Goal: Task Accomplishment & Management: Manage account settings

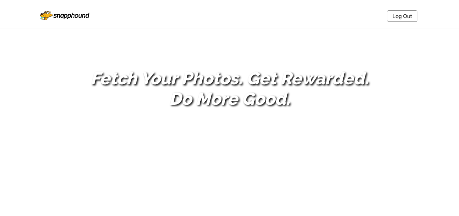
click at [399, 10] on nav "Log Out" at bounding box center [229, 15] width 399 height 25
click at [399, 18] on link "Log Out" at bounding box center [402, 16] width 30 height 12
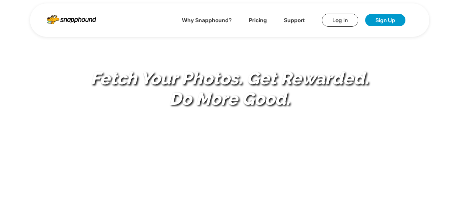
click at [347, 16] on link "Log In" at bounding box center [340, 20] width 37 height 13
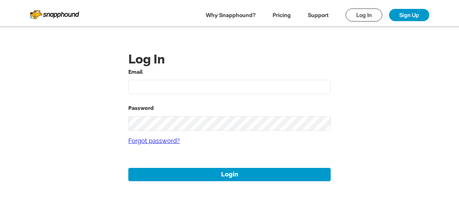
click at [153, 90] on input "text" at bounding box center [229, 87] width 202 height 15
type input "mikezarrilli14@yahoo.com"
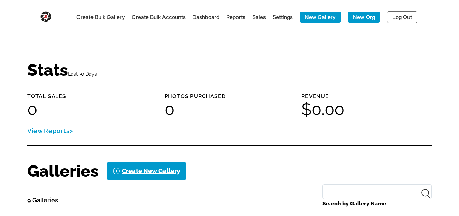
scroll to position [205, 0]
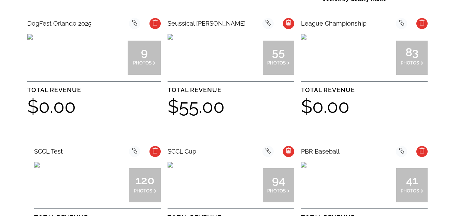
click at [173, 40] on img at bounding box center [170, 36] width 5 height 5
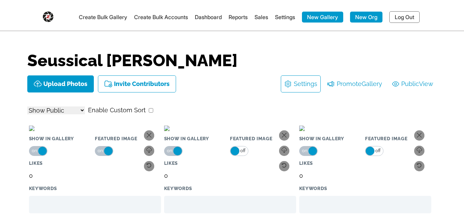
select select "onlyShowInGallery"
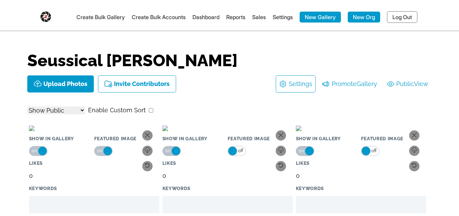
click at [221, 64] on h1 "Seussical [PERSON_NAME]" at bounding box center [229, 60] width 404 height 16
click at [425, 84] on span "View" at bounding box center [421, 83] width 14 height 11
click at [282, 17] on link "Settings" at bounding box center [283, 17] width 20 height 7
select select "onlyShowInGallery"
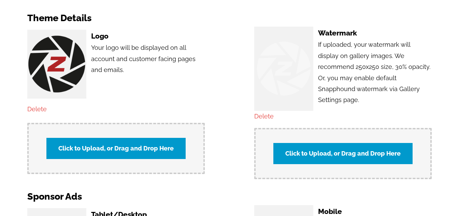
scroll to position [546, 0]
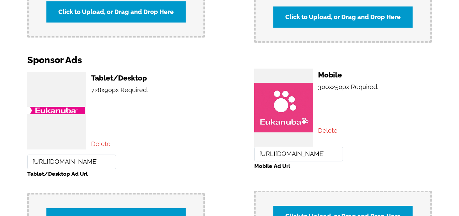
click at [70, 159] on input "https://www.eukanuba.com" at bounding box center [71, 162] width 89 height 15
click at [221, 95] on div "Tablet/Desktop 728x90px Required. Delete https://www.eukanuba.com Tablet/Deskto…" at bounding box center [229, 158] width 404 height 179
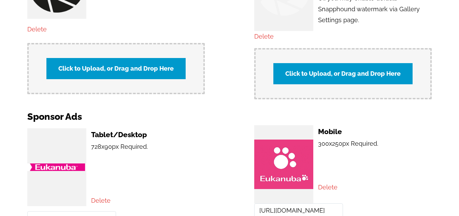
scroll to position [529, 0]
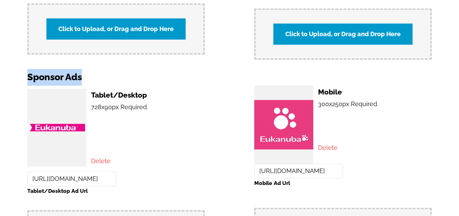
drag, startPoint x: 85, startPoint y: 70, endPoint x: 29, endPoint y: 68, distance: 56.7
click at [29, 69] on h2 "Sponsor Ads" at bounding box center [229, 77] width 404 height 17
copy h2 "Sponsor Ads"
click at [205, 123] on div "Tablet/Desktop 728x90px Required. Delete https://www.eukanuba.com Tablet/Deskto…" at bounding box center [229, 175] width 404 height 179
click at [188, 125] on p "728x90px Required." at bounding box center [148, 129] width 114 height 54
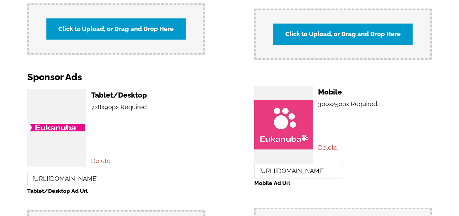
scroll to position [563, 0]
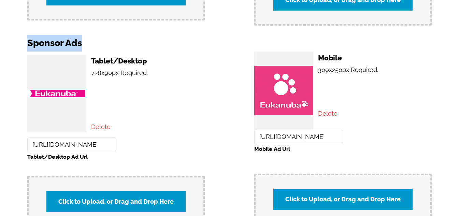
drag, startPoint x: 81, startPoint y: 39, endPoint x: 25, endPoint y: 37, distance: 56.4
copy h2 "Sponsor Ads"
click at [168, 72] on p "728x90px Required." at bounding box center [148, 95] width 114 height 54
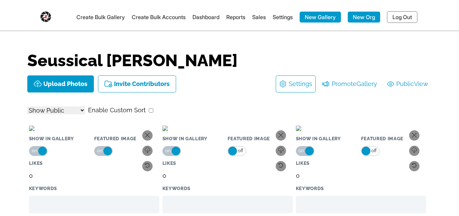
select select "onlyShowInGallery"
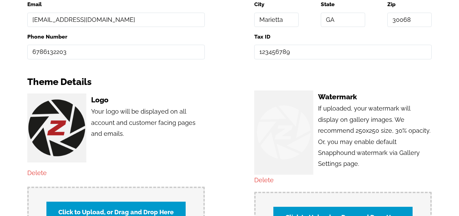
scroll to position [546, 0]
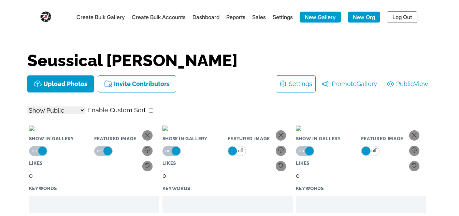
select select "onlyShowInGallery"
click at [211, 64] on h1 "Seussical [PERSON_NAME]" at bounding box center [229, 60] width 404 height 16
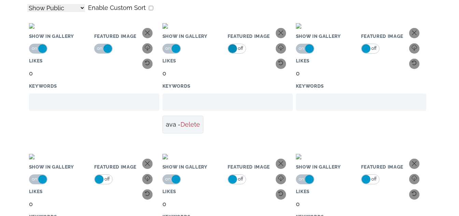
scroll to position [205, 0]
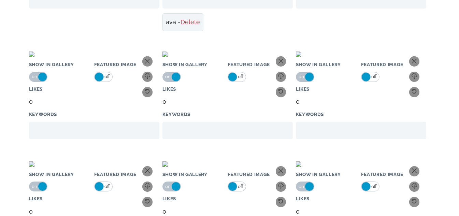
click at [168, 31] on li "ava - Delete" at bounding box center [182, 22] width 41 height 18
copy li "ava"
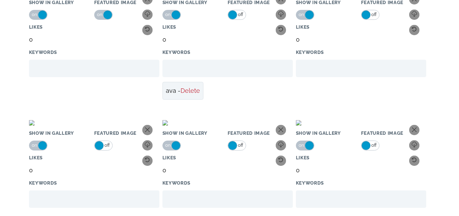
scroll to position [0, 0]
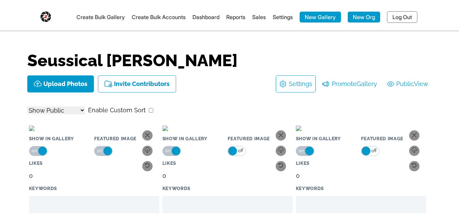
select select "onlyShowInGallery"
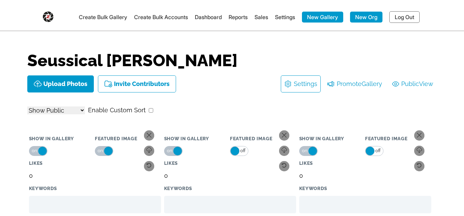
select select "onlyShowInGallery"
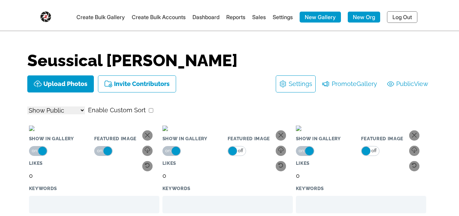
select select "onlyShowInGallery"
click at [150, 18] on link "Create Bulk Accounts" at bounding box center [159, 17] width 54 height 7
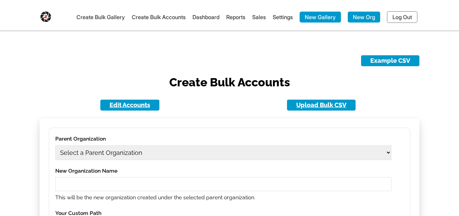
scroll to position [102, 0]
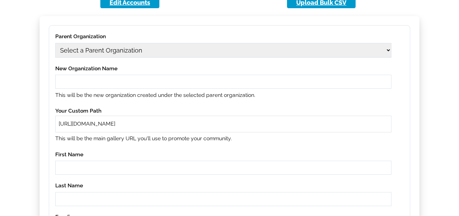
click at [153, 52] on select "Select a Parent Organization 11 1979 Class Act Productions 1979 Class Act Produ…" at bounding box center [223, 50] width 336 height 15
select select "1"
click at [55, 43] on select "Select a Parent Organization 11 1979 Class Act Productions 1979 Class Act Produ…" at bounding box center [223, 50] width 336 height 15
click at [106, 81] on input "text" at bounding box center [223, 82] width 336 height 14
type input "11aug01"
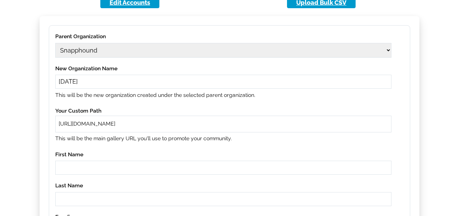
paste input "11aug01"
type input "11aug01"
paste input "11aug01"
type input "11aug01"
paste input "11aug01"
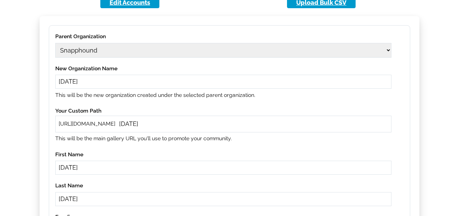
type input "11aug01"
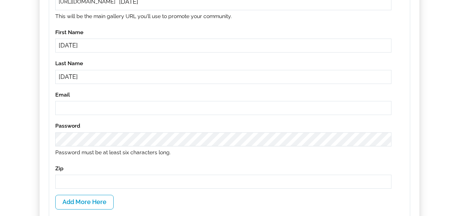
paste input "11aug01"
type input "11aug01@gmail.com"
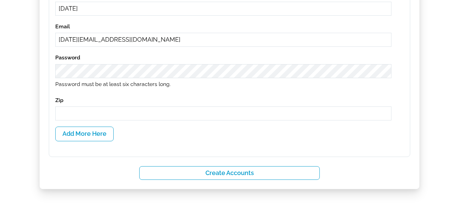
click at [127, 106] on input "text" at bounding box center [223, 113] width 336 height 14
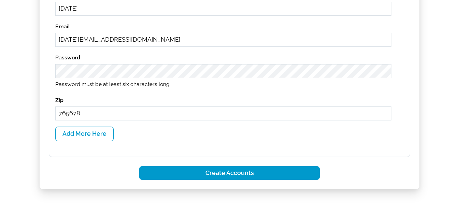
type input "765678"
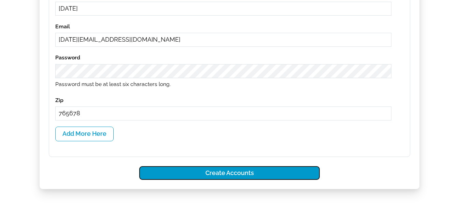
click at [195, 176] on button "Create Accounts" at bounding box center [229, 173] width 181 height 14
select select
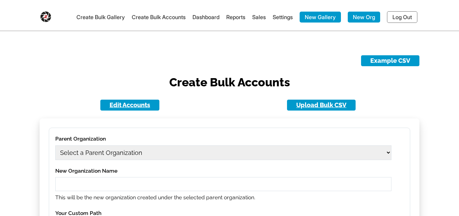
click at [392, 14] on link "Log Out" at bounding box center [402, 17] width 30 height 12
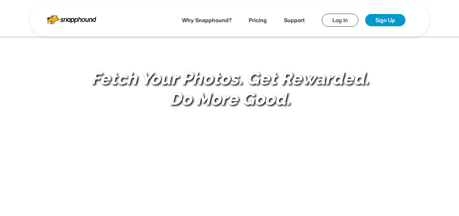
click at [345, 14] on link "Log In" at bounding box center [340, 20] width 37 height 13
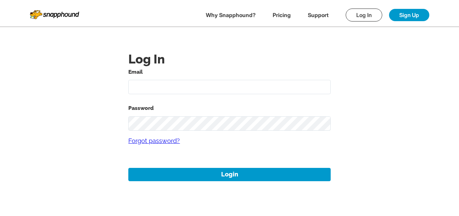
click at [185, 83] on input "text" at bounding box center [229, 87] width 202 height 15
paste input "<!-- <template> <div class="py-2 w-full" v-if="affiliate.tablet_display_image_u…"
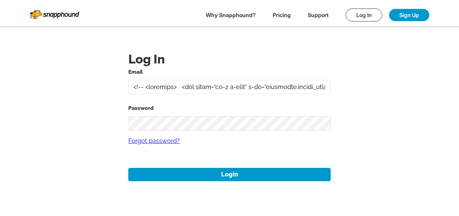
scroll to position [0, 10520]
click at [221, 77] on div "Email" at bounding box center [229, 80] width 202 height 27
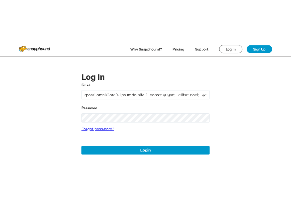
scroll to position [0, 0]
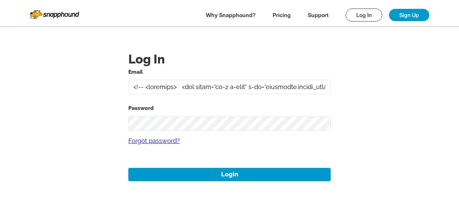
click at [218, 83] on input "text" at bounding box center [229, 87] width 202 height 15
paste input "11aug01"
type input "11aug01@gmail.com"
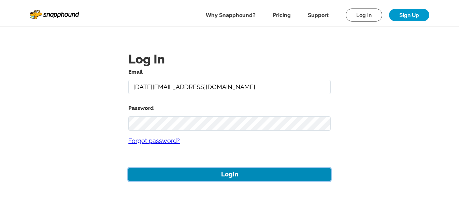
click at [238, 176] on button "Login" at bounding box center [229, 174] width 202 height 13
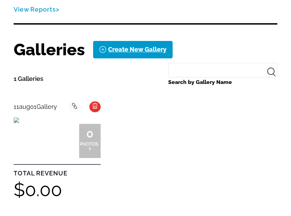
scroll to position [171, 0]
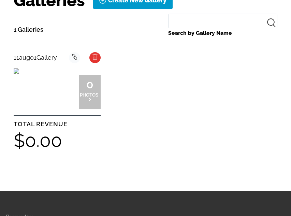
click at [19, 74] on img at bounding box center [16, 70] width 5 height 5
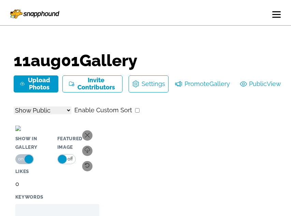
select select "onlyShowInGallery"
click at [253, 85] on link "Public View" at bounding box center [260, 83] width 41 height 11
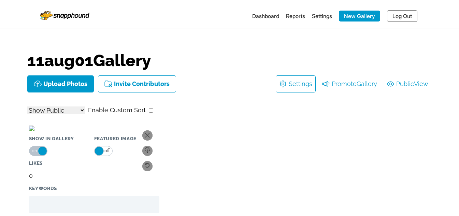
click at [267, 16] on link "Dashboard" at bounding box center [265, 16] width 27 height 7
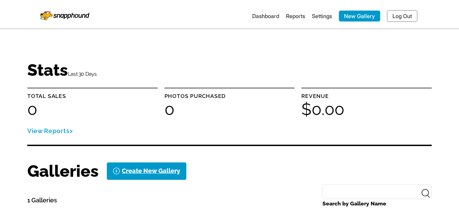
click at [58, 11] on img at bounding box center [64, 15] width 49 height 12
click at [68, 13] on img at bounding box center [64, 15] width 49 height 12
click at [400, 13] on link "Log Out" at bounding box center [402, 16] width 30 height 12
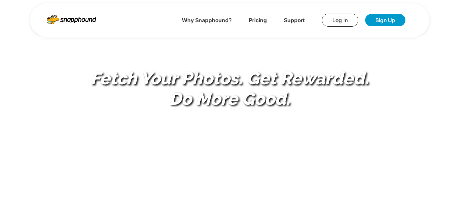
click at [329, 14] on link "Log In" at bounding box center [340, 20] width 37 height 13
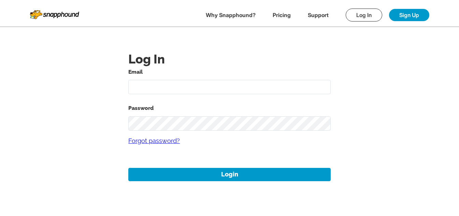
click at [198, 82] on input "text" at bounding box center [229, 87] width 202 height 15
type input "mikezarrilli14@yahoo.com"
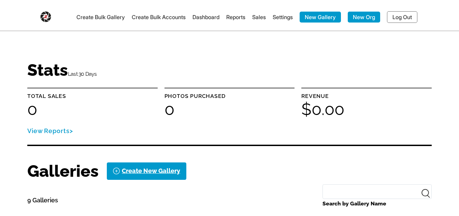
click at [145, 15] on link "Create Bulk Accounts" at bounding box center [159, 17] width 54 height 7
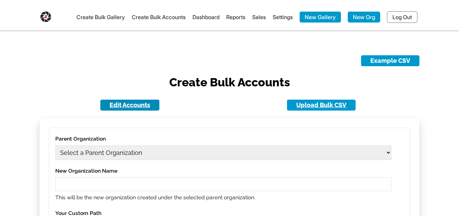
click at [127, 106] on link "Edit Accounts" at bounding box center [129, 105] width 59 height 11
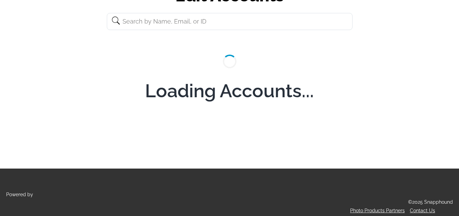
scroll to position [82, 0]
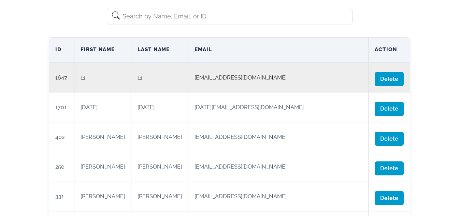
click at [185, 80] on td "11" at bounding box center [159, 78] width 57 height 30
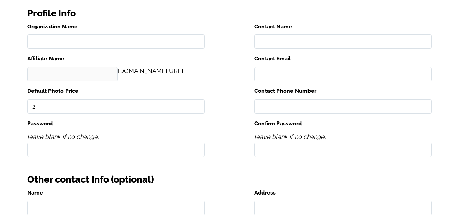
type input "11"
type input "11 11"
type input "11"
type input "111@gmail.com"
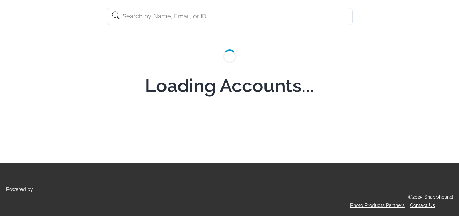
click at [171, 18] on input "text" at bounding box center [230, 16] width 246 height 17
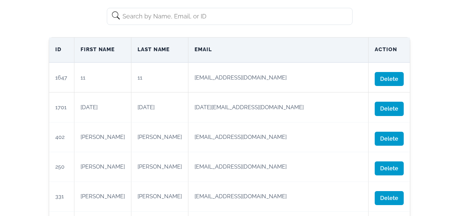
paste input "11aug01"
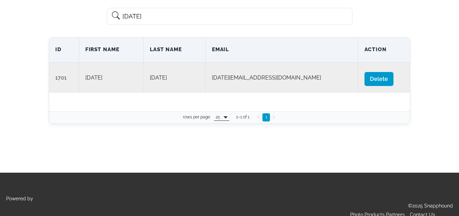
type input "11aug01"
click at [211, 79] on td "11aug01" at bounding box center [282, 78] width 153 height 30
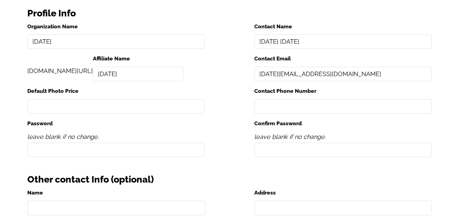
click at [231, 63] on div "Organization Name 11aug01 Contact Name 11aug01 11aug01 172.snapphound.com/ Affi…" at bounding box center [229, 92] width 404 height 141
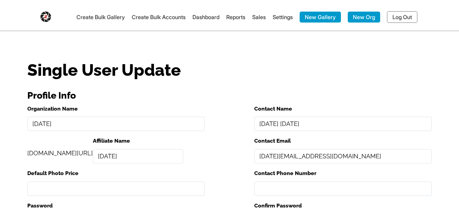
drag, startPoint x: 205, startPoint y: 21, endPoint x: 213, endPoint y: 18, distance: 8.6
click at [205, 20] on li "Dashboard" at bounding box center [205, 17] width 27 height 11
click at [194, 18] on link "Dashboard" at bounding box center [205, 17] width 27 height 7
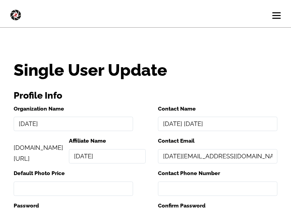
click at [272, 14] on div at bounding box center [276, 15] width 9 height 7
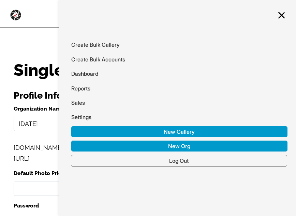
click at [230, 163] on link "Log Out" at bounding box center [179, 161] width 216 height 12
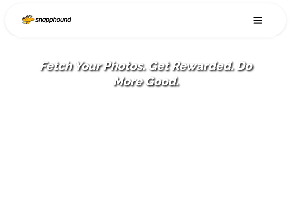
click at [257, 19] on div at bounding box center [258, 20] width 9 height 7
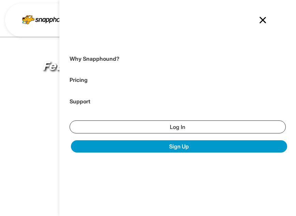
click at [159, 125] on link "Log In" at bounding box center [178, 126] width 216 height 13
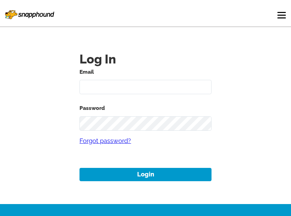
drag, startPoint x: 144, startPoint y: 84, endPoint x: 138, endPoint y: 89, distance: 7.5
click at [144, 84] on input "text" at bounding box center [146, 87] width 132 height 15
paste input "11aug01"
type input "11aug01@gmail.com"
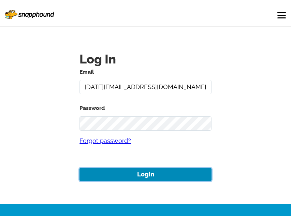
click at [159, 178] on button "Login" at bounding box center [146, 174] width 132 height 13
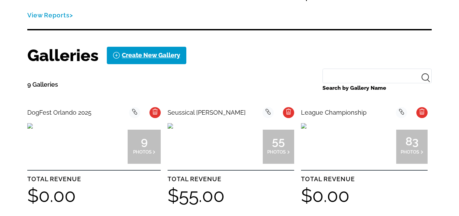
scroll to position [136, 0]
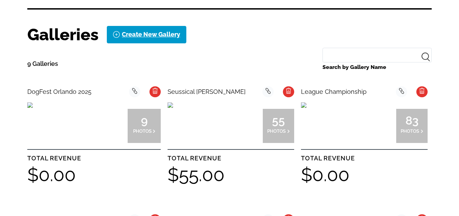
click at [33, 108] on img at bounding box center [29, 104] width 5 height 5
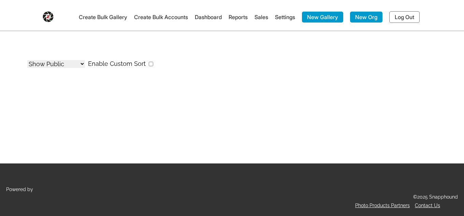
select select "onlyShowInGallery"
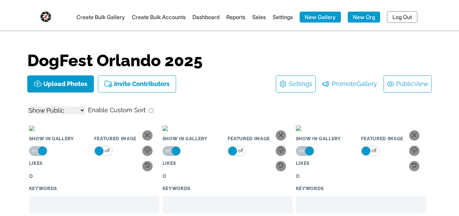
click at [400, 78] on link "Public View" at bounding box center [407, 83] width 41 height 11
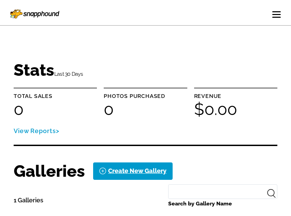
scroll to position [205, 0]
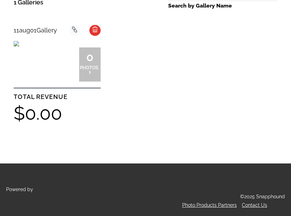
click at [19, 46] on img at bounding box center [16, 43] width 5 height 5
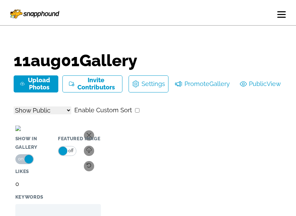
select select "onlyShowInGallery"
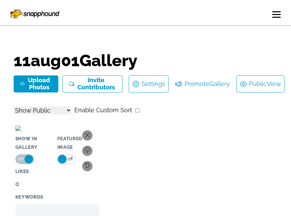
click at [256, 81] on link "Public View" at bounding box center [260, 83] width 41 height 11
click at [260, 79] on link "Public View" at bounding box center [260, 83] width 41 height 11
select select "onlyShowInGallery"
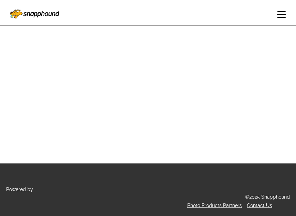
select select "onlyShowInGallery"
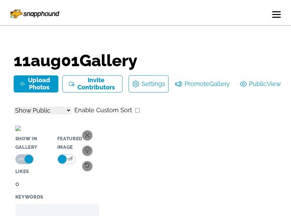
select select "onlyShowInGallery"
